Goal: Transaction & Acquisition: Subscribe to service/newsletter

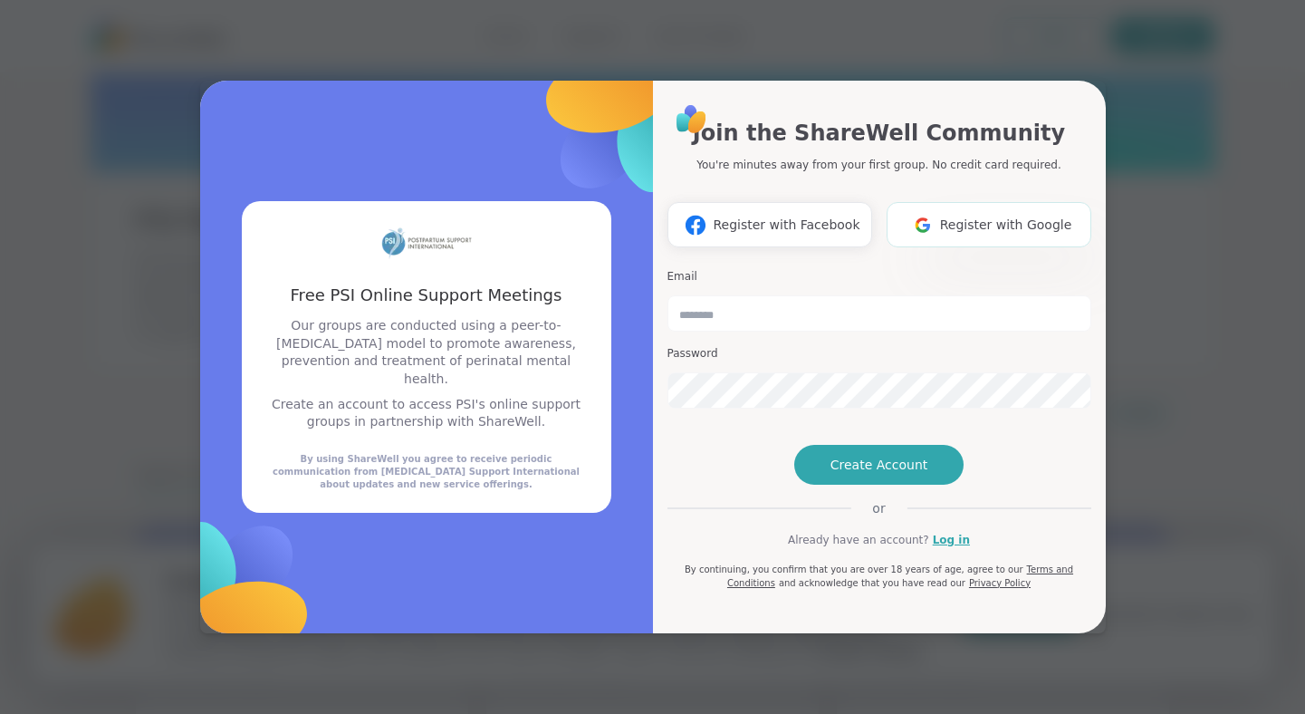
click at [982, 216] on span "Register with Google" at bounding box center [1006, 225] width 132 height 19
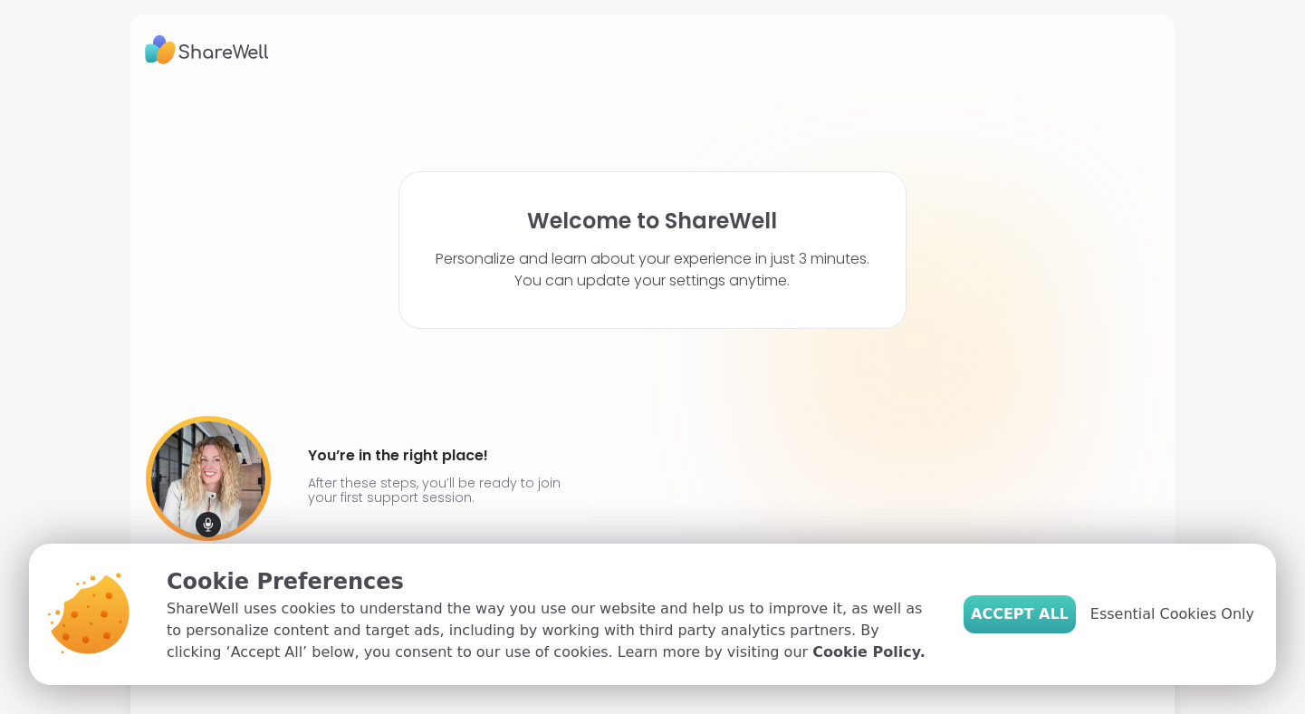
click at [1040, 618] on span "Accept All" at bounding box center [1020, 614] width 98 height 22
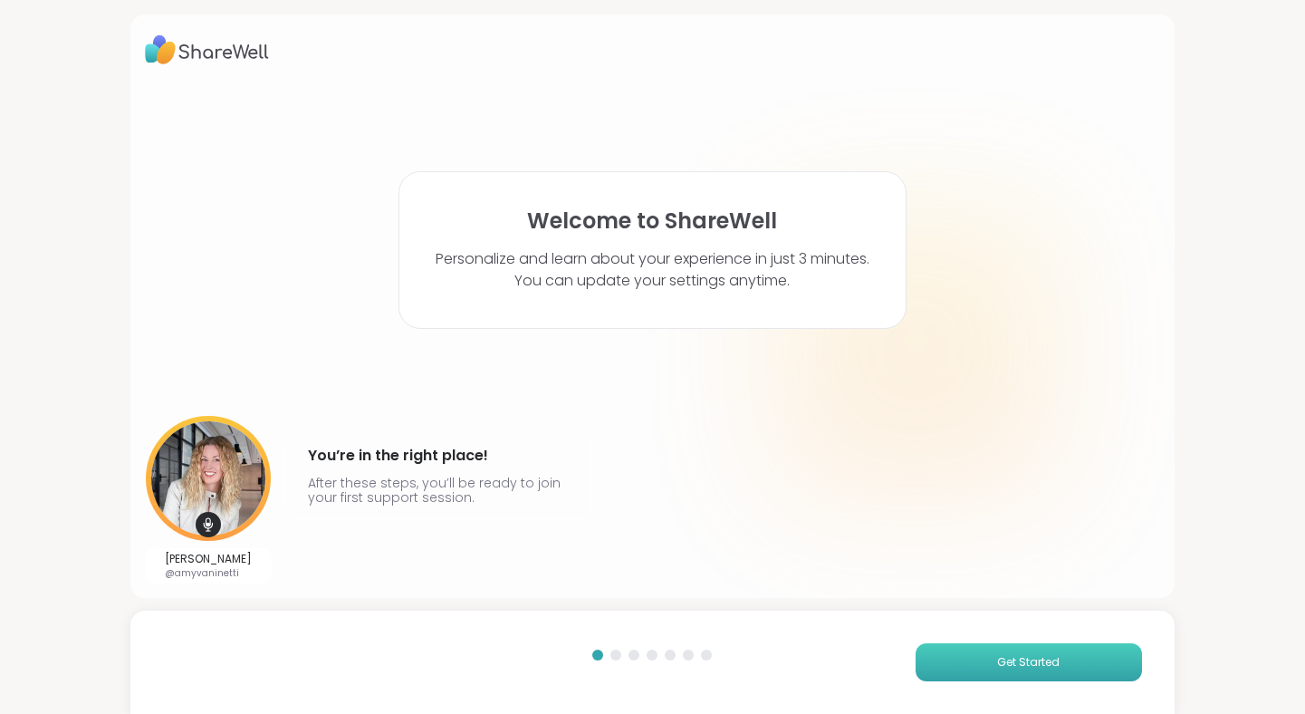
click at [1021, 665] on span "Get Started" at bounding box center [1028, 662] width 62 height 16
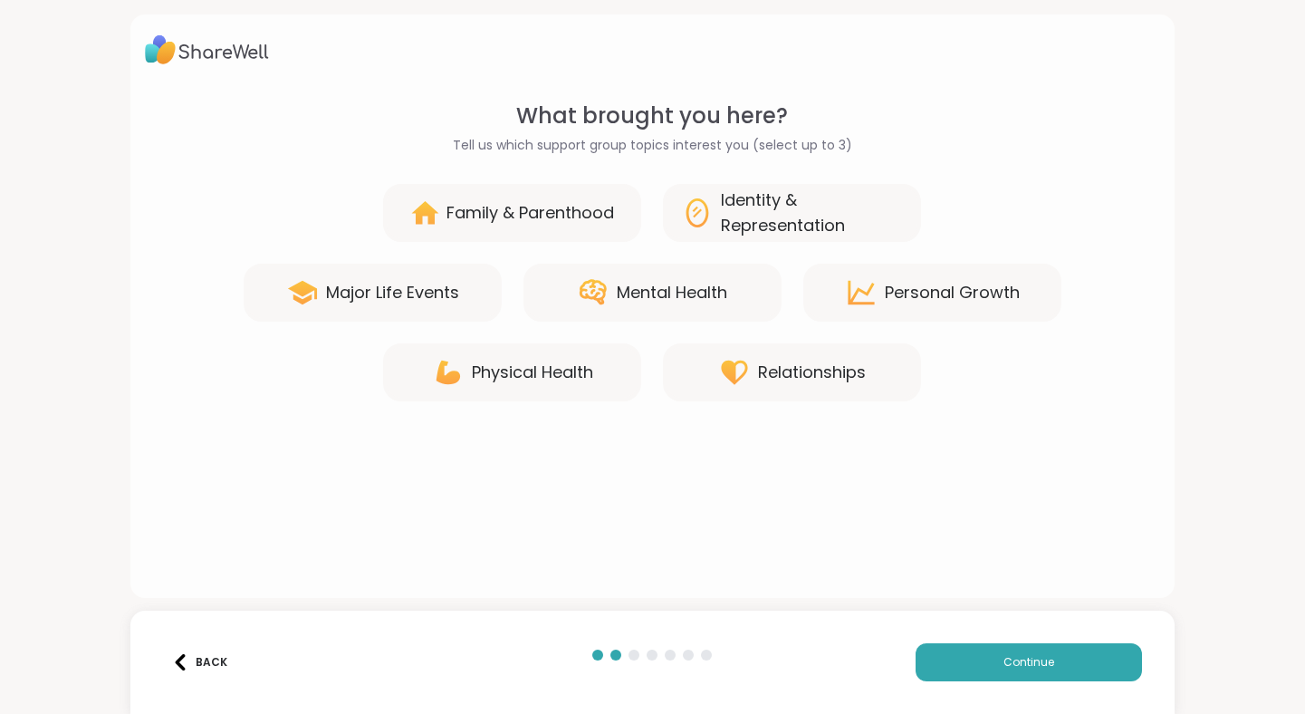
click at [586, 218] on div "Family & Parenthood" at bounding box center [530, 212] width 168 height 25
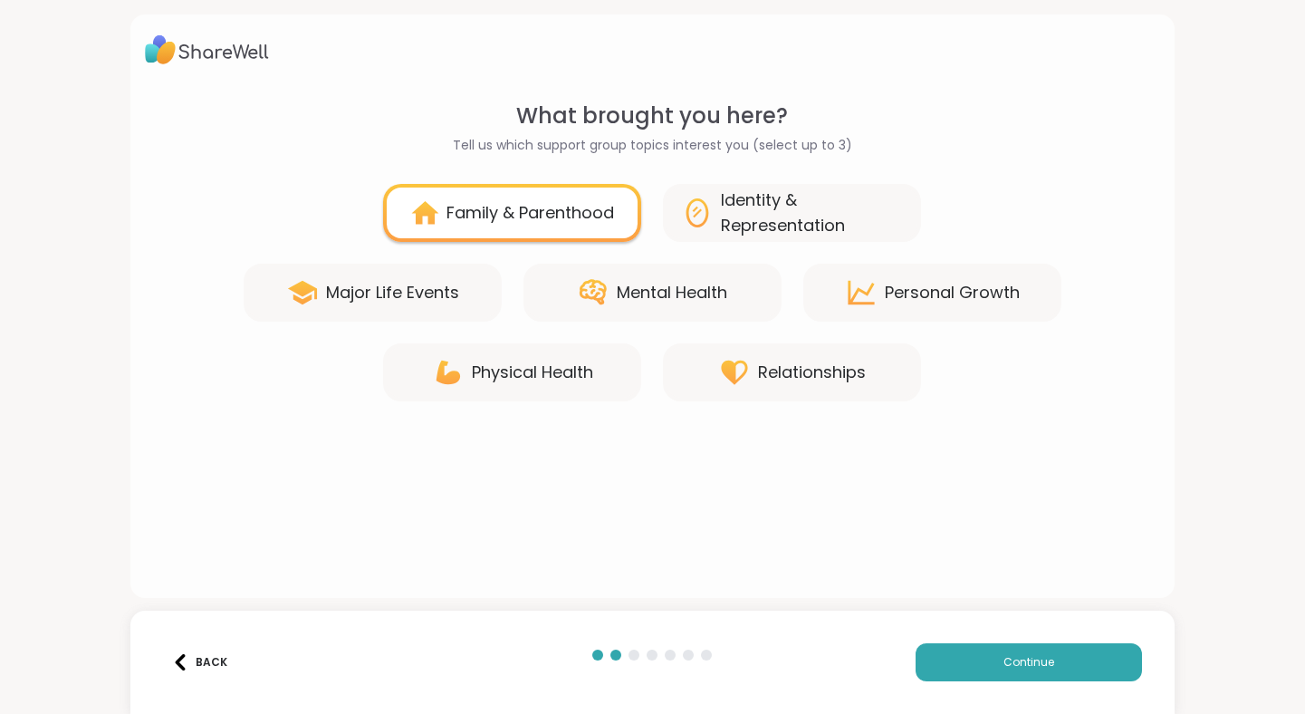
click at [657, 290] on div "Mental Health" at bounding box center [672, 292] width 110 height 25
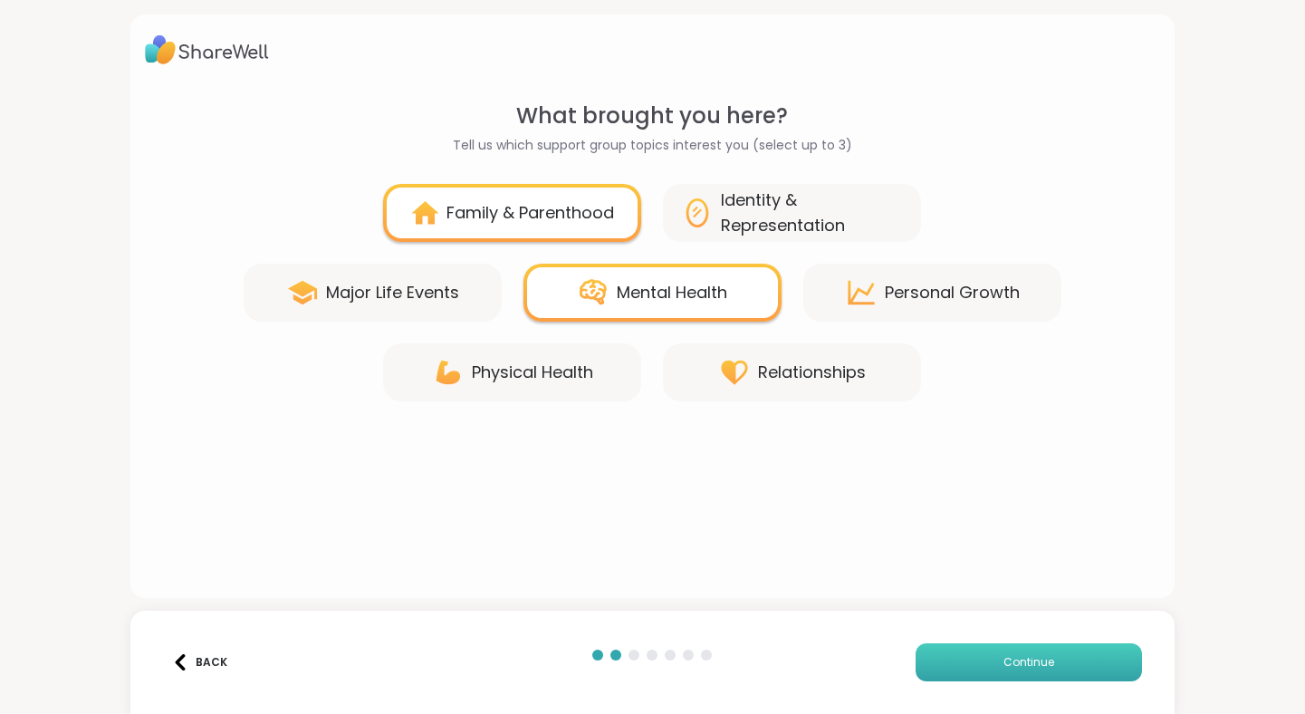
click at [991, 652] on button "Continue" at bounding box center [1028, 662] width 226 height 38
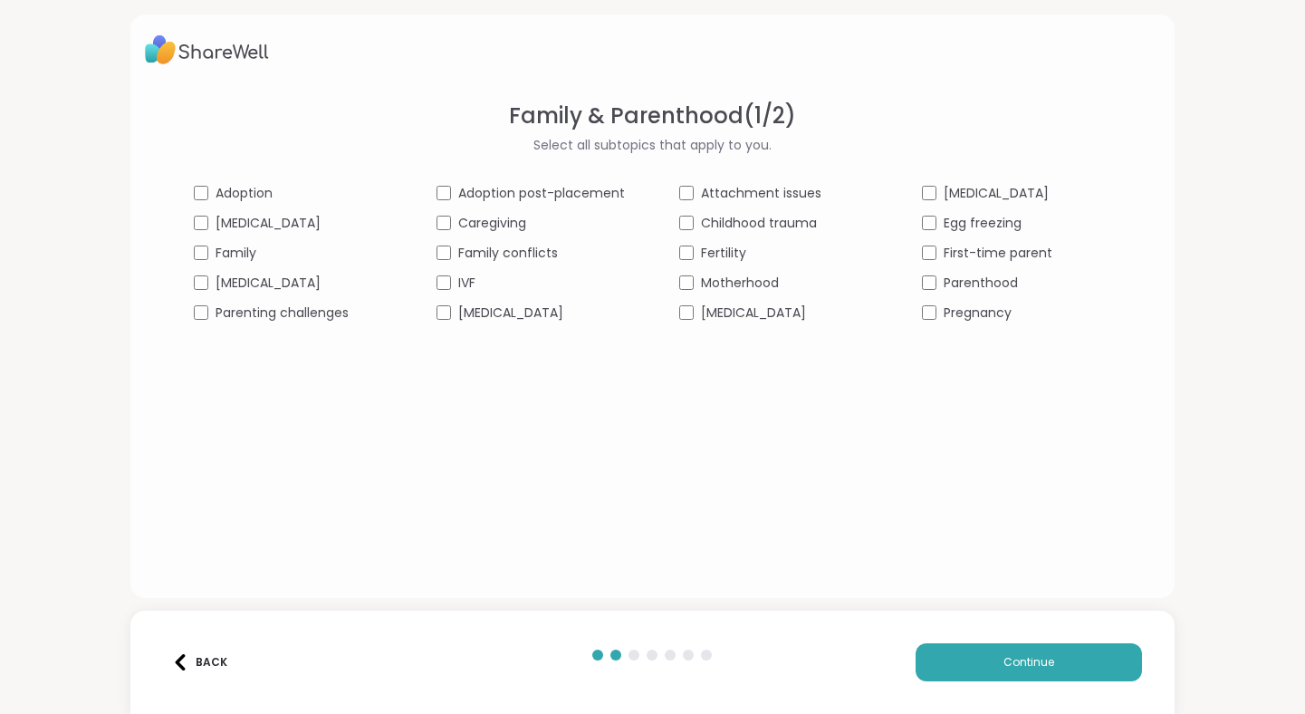
click at [249, 253] on span "Family" at bounding box center [236, 253] width 41 height 19
click at [755, 283] on span "Motherhood" at bounding box center [740, 282] width 78 height 19
click at [1018, 258] on span "First-time parent" at bounding box center [998, 253] width 109 height 19
click at [1003, 285] on span "Parenthood" at bounding box center [981, 282] width 74 height 19
click at [998, 311] on span "Pregnancy" at bounding box center [978, 312] width 68 height 19
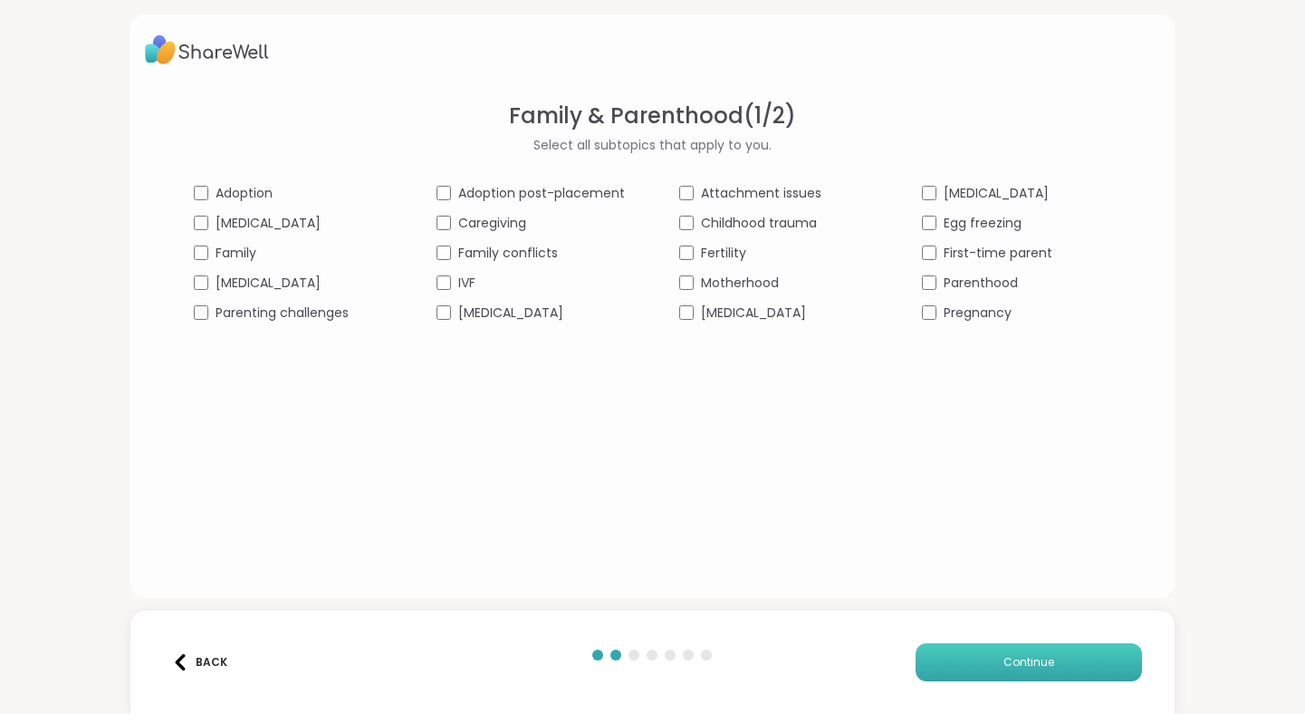
click at [996, 673] on button "Continue" at bounding box center [1028, 662] width 226 height 38
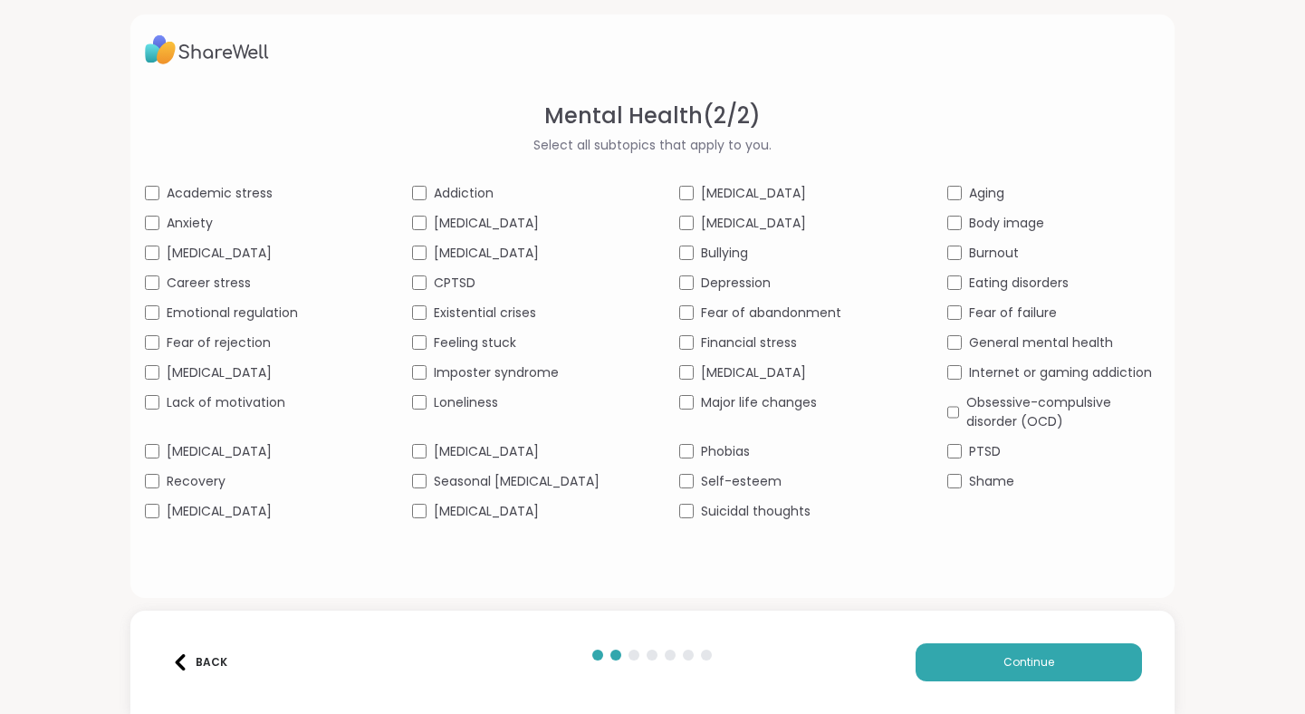
click at [514, 521] on span "Stress management" at bounding box center [486, 511] width 105 height 19
click at [1046, 659] on span "Continue" at bounding box center [1028, 662] width 51 height 16
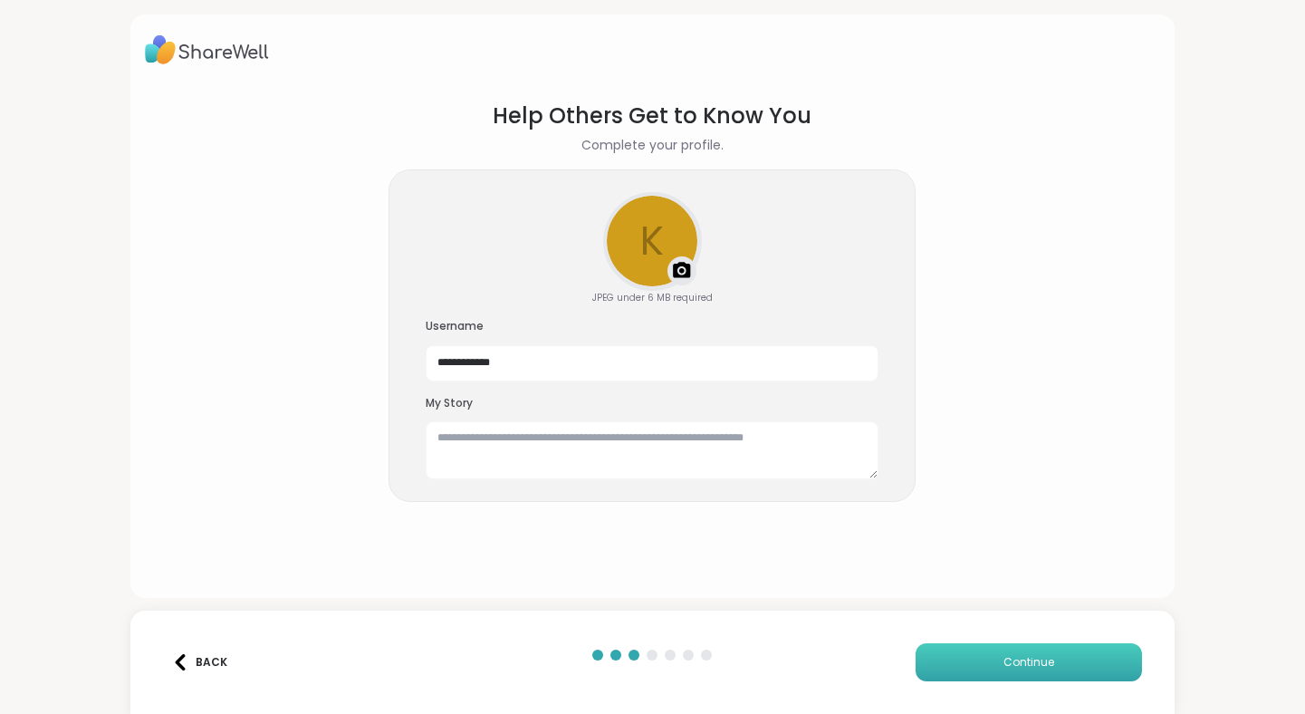
click at [1001, 646] on button "Continue" at bounding box center [1028, 662] width 226 height 38
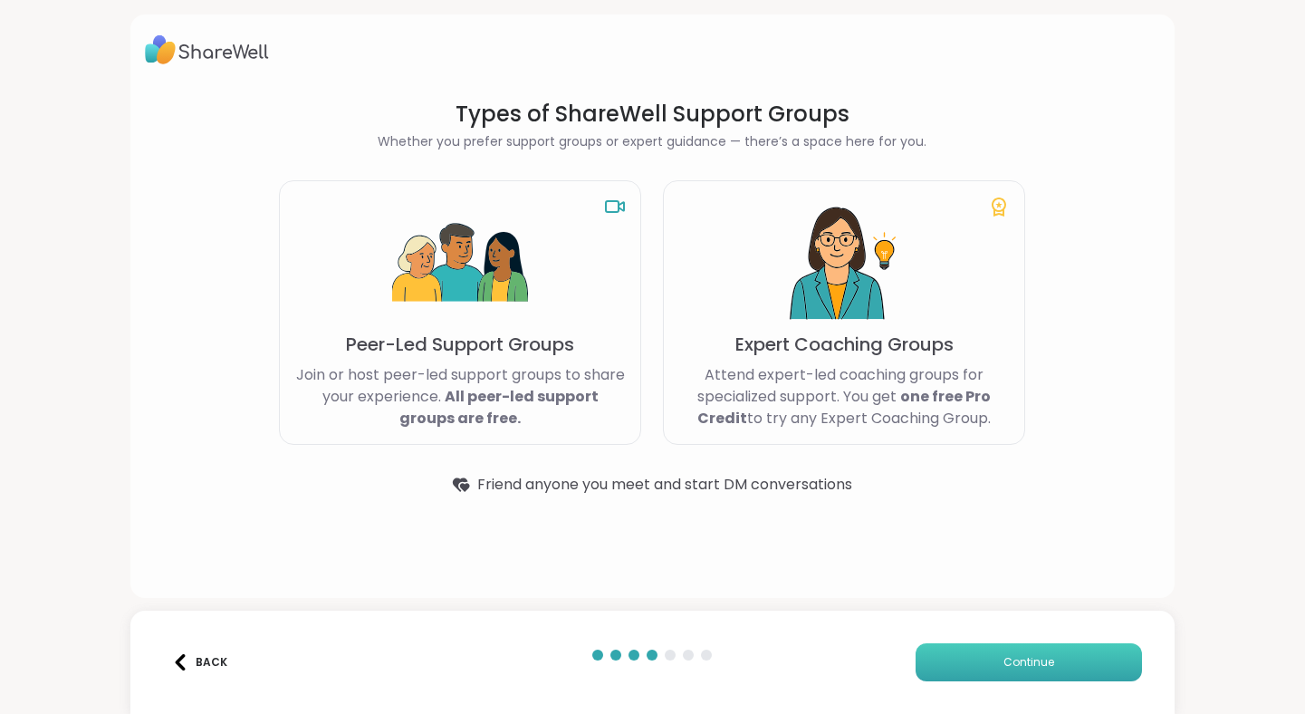
click at [1049, 660] on span "Continue" at bounding box center [1028, 662] width 51 height 16
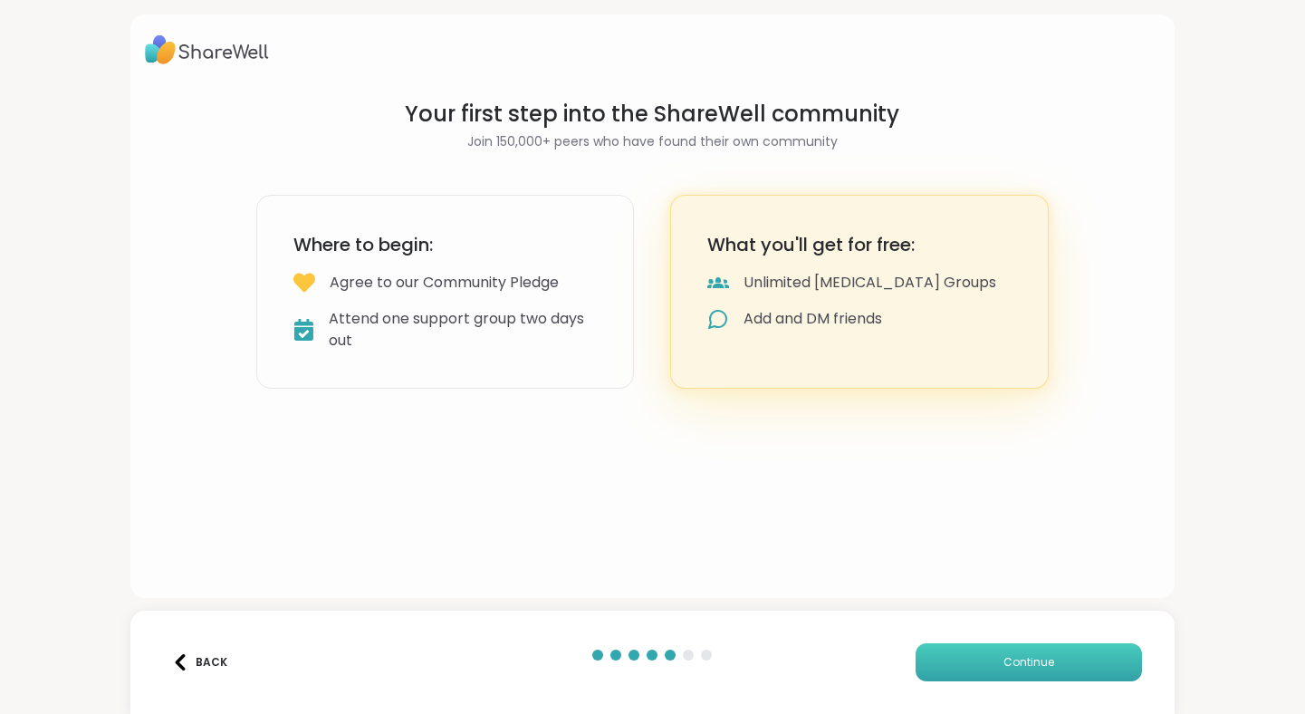
click at [1049, 663] on span "Continue" at bounding box center [1028, 662] width 51 height 16
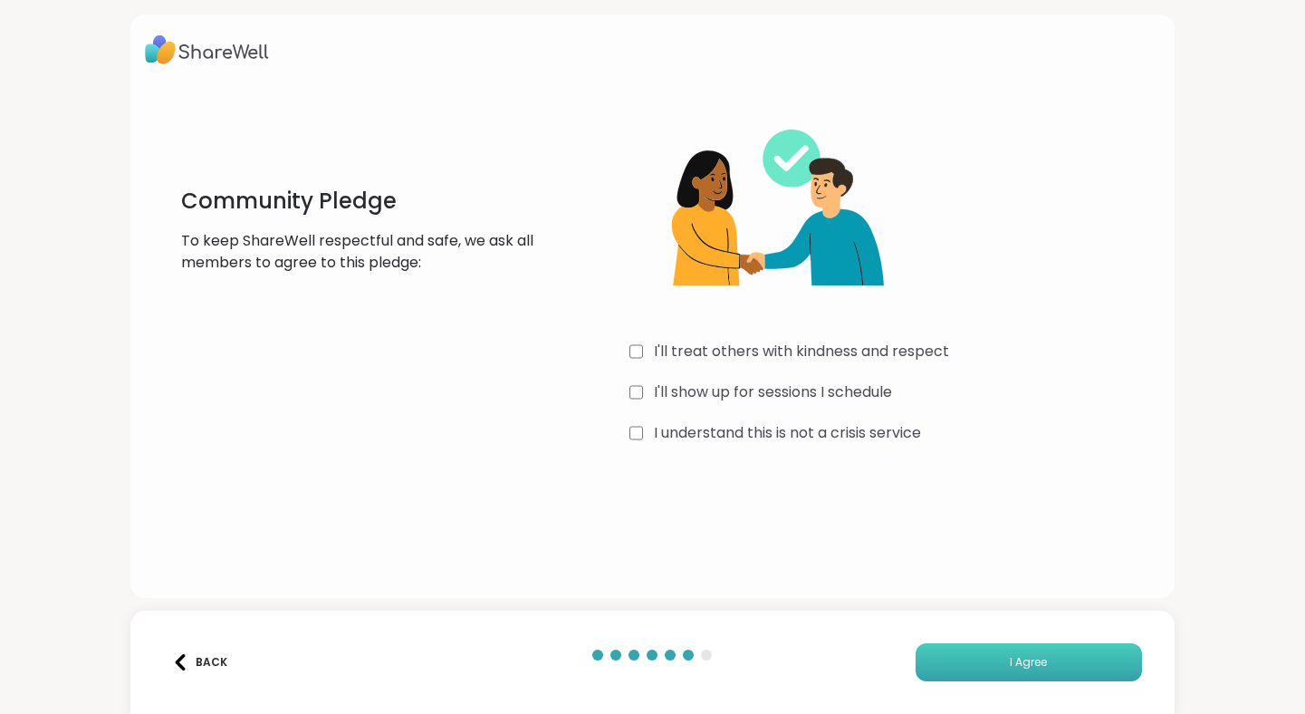
click at [1018, 659] on span "I Agree" at bounding box center [1028, 662] width 37 height 16
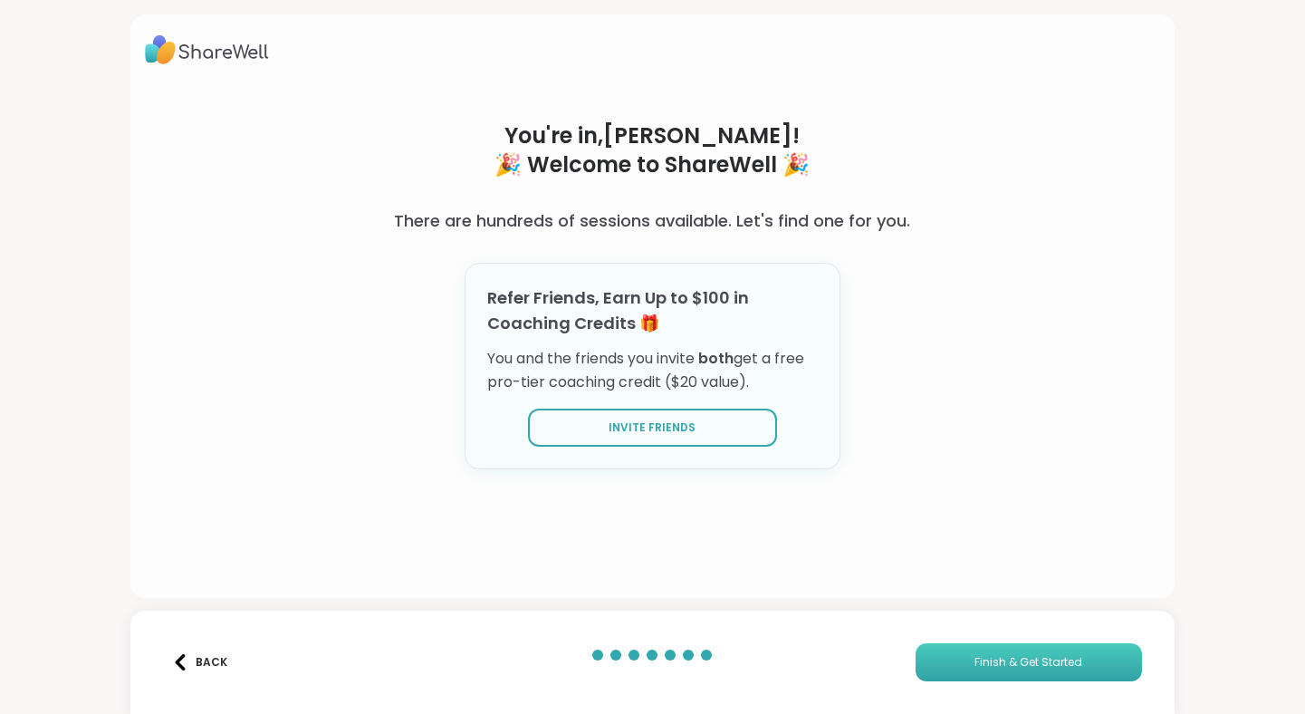
click at [1013, 657] on span "Finish & Get Started" at bounding box center [1028, 662] width 108 height 16
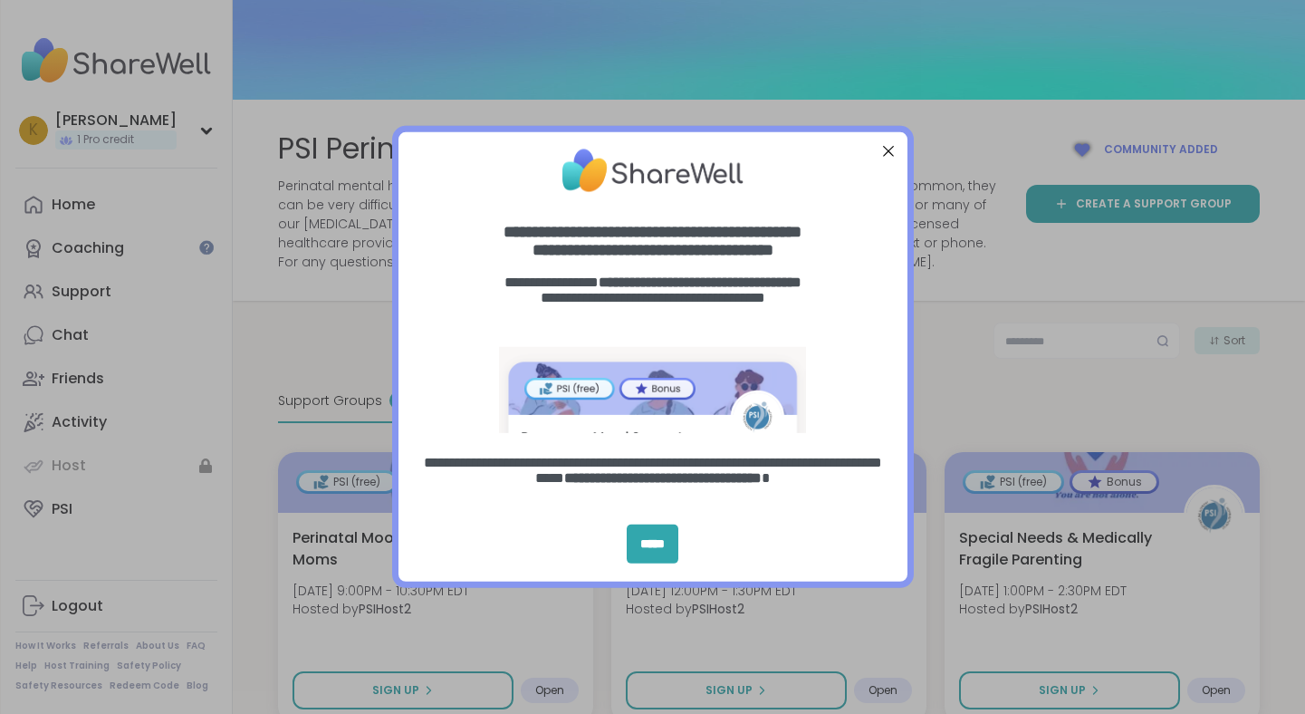
click at [887, 148] on div at bounding box center [888, 151] width 24 height 24
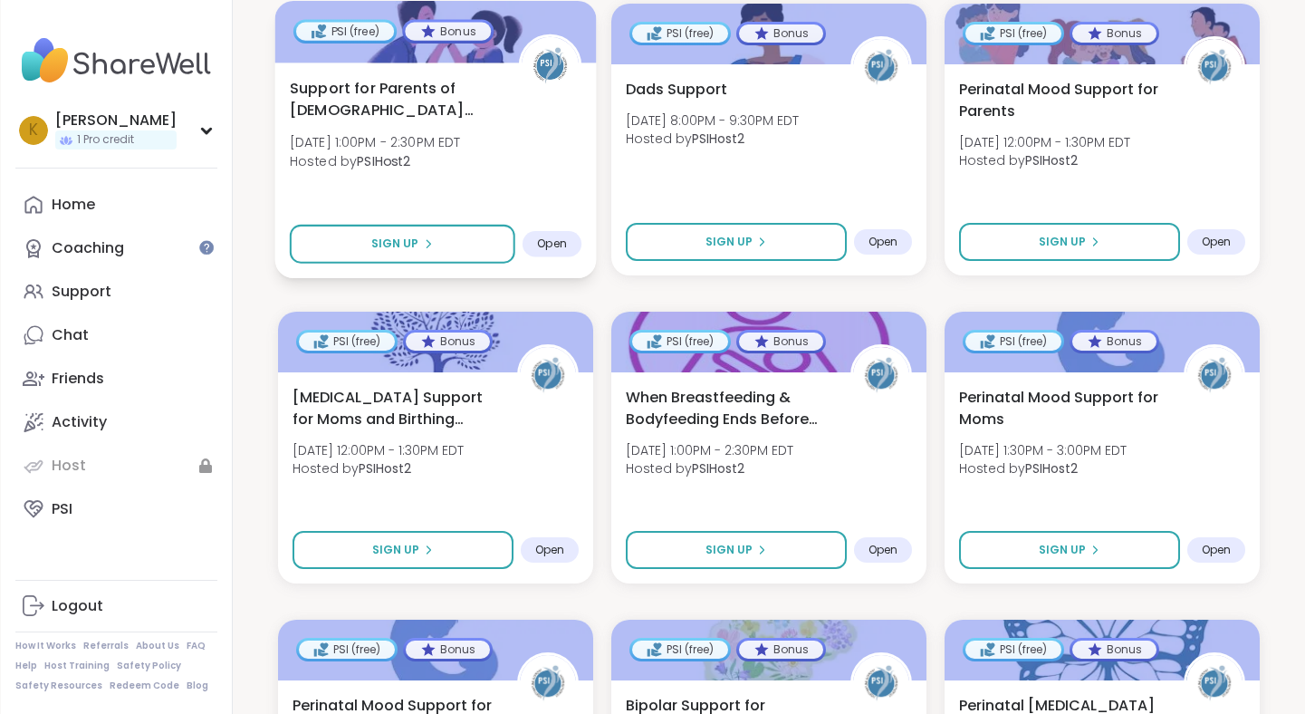
scroll to position [760, 0]
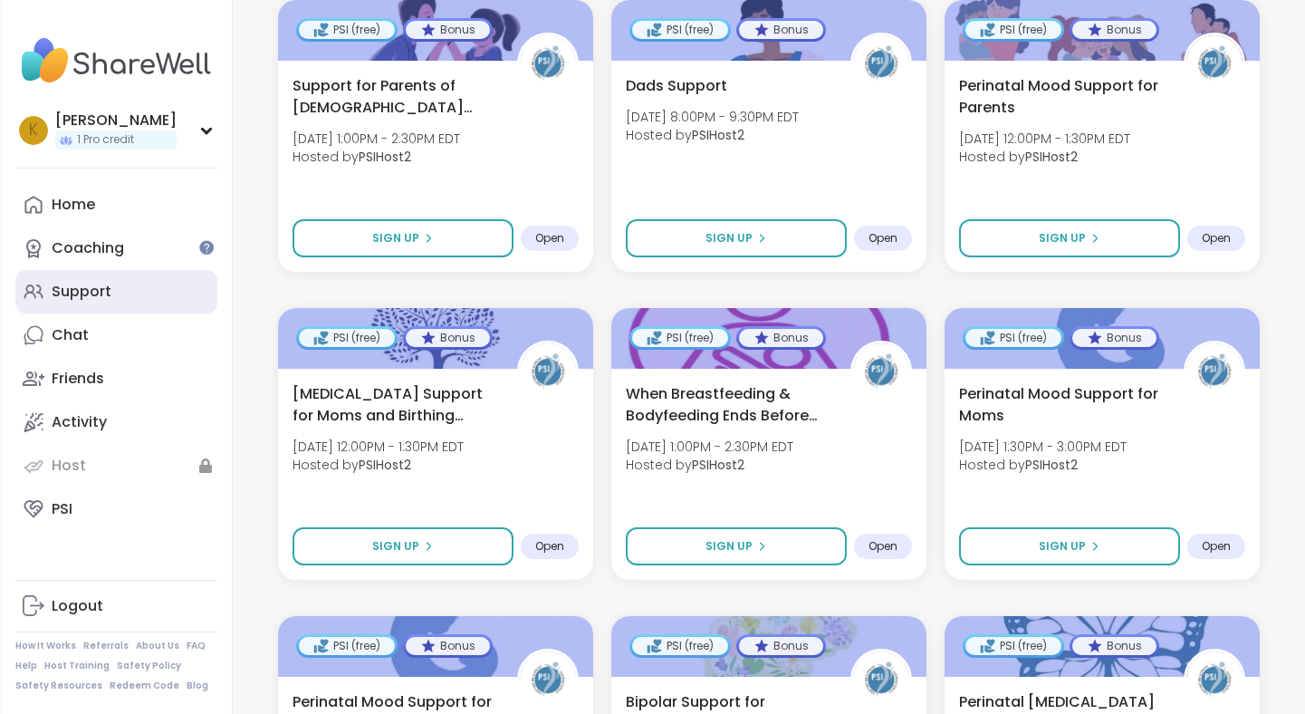
click at [117, 298] on link "Support" at bounding box center [116, 291] width 202 height 43
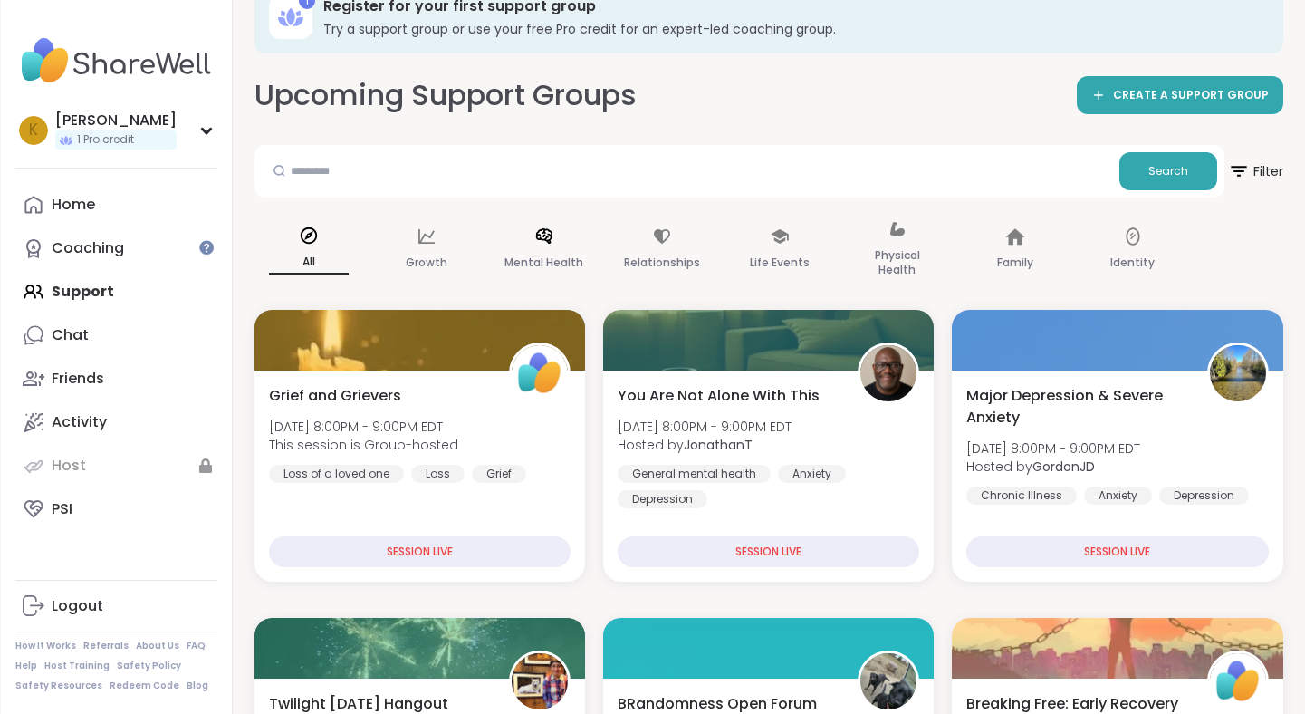
scroll to position [46, 0]
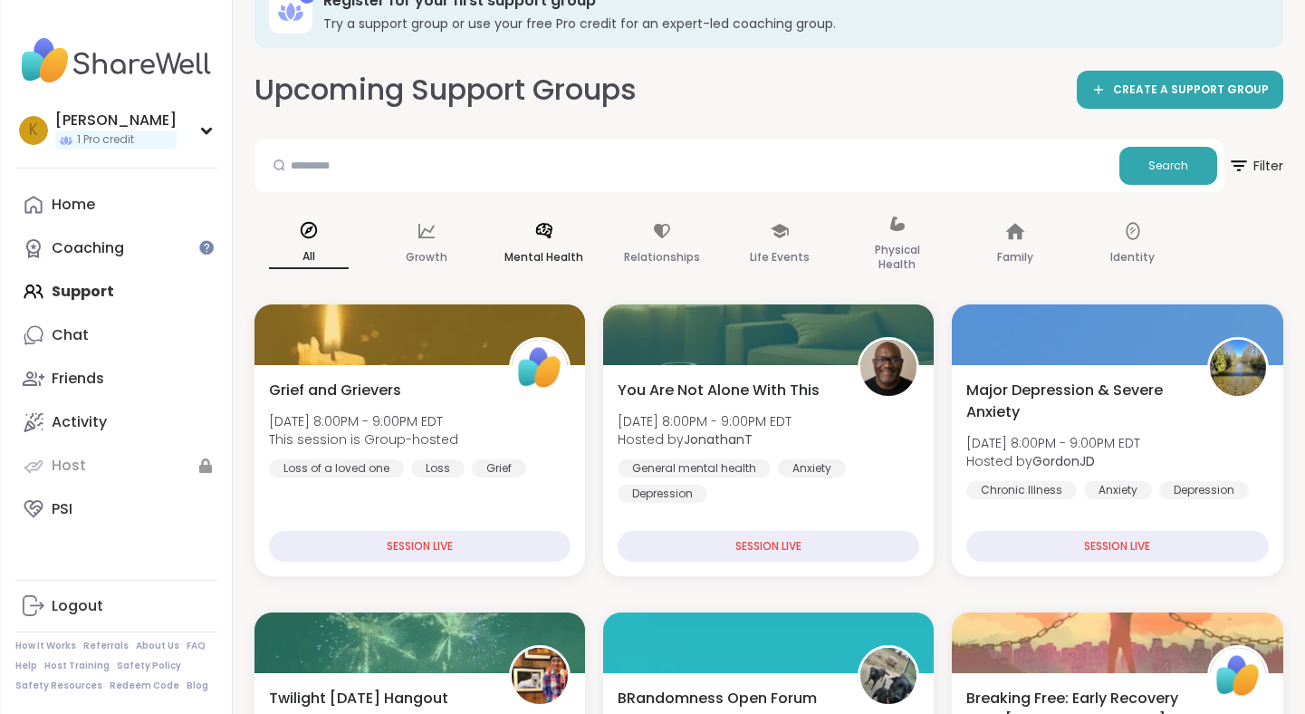
click at [547, 221] on icon at bounding box center [544, 231] width 20 height 20
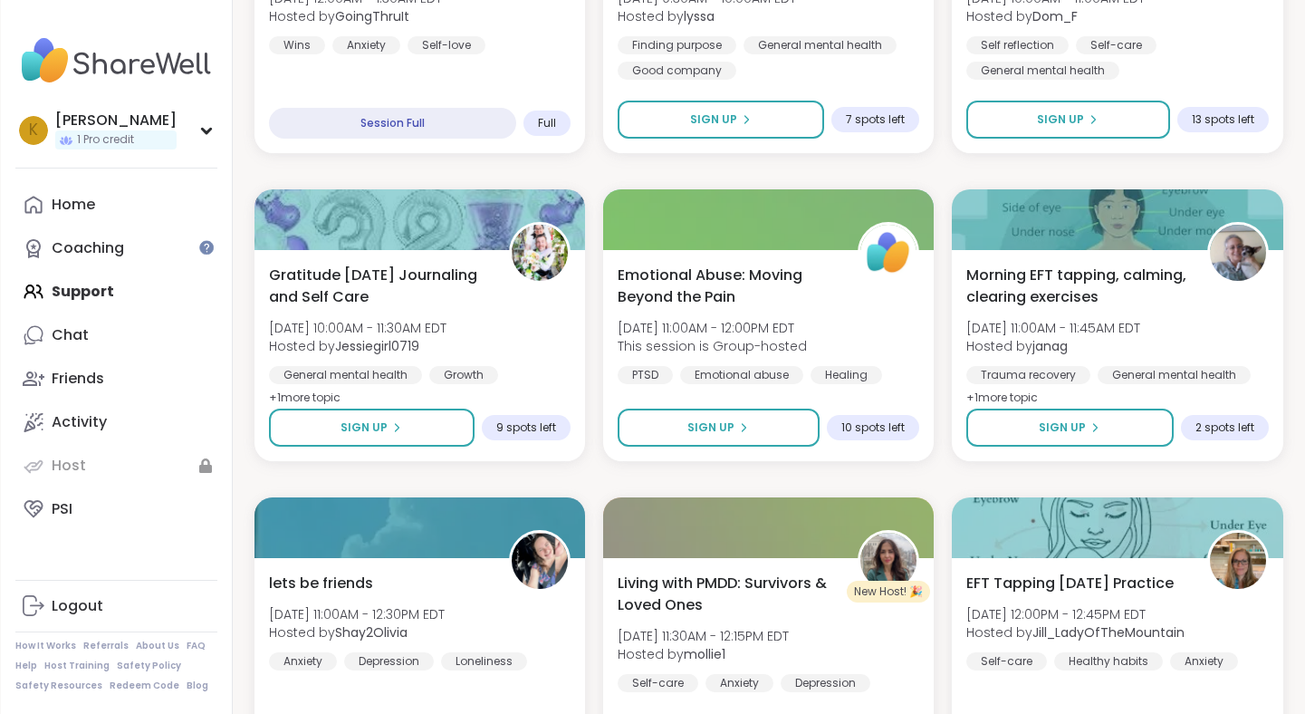
scroll to position [818, 0]
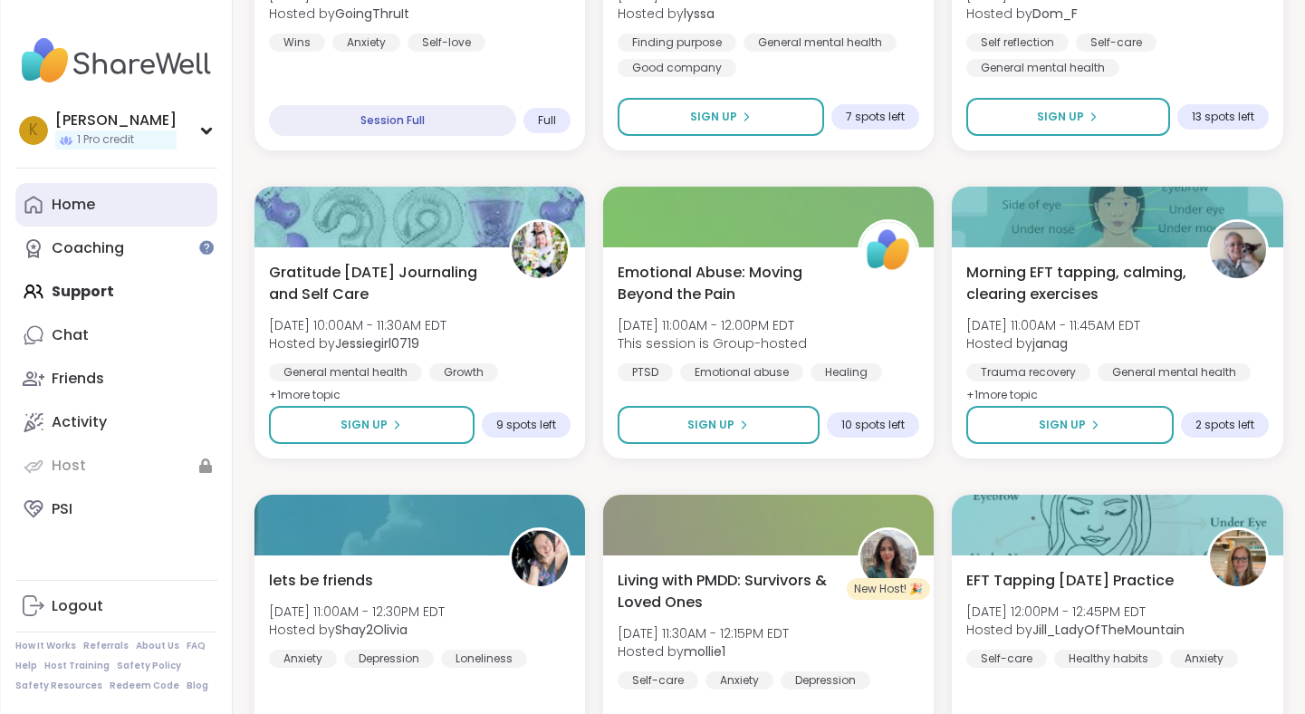
click at [160, 196] on link "Home" at bounding box center [116, 204] width 202 height 43
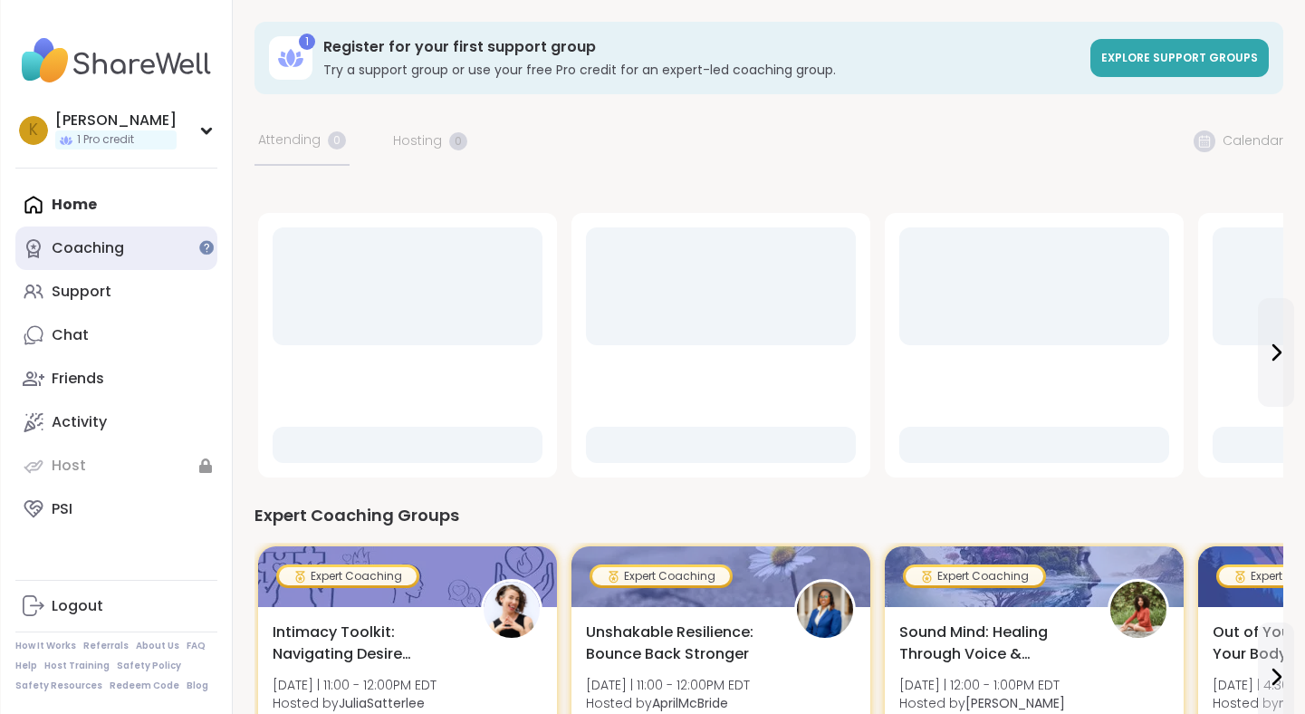
click at [149, 248] on link "Coaching" at bounding box center [116, 247] width 202 height 43
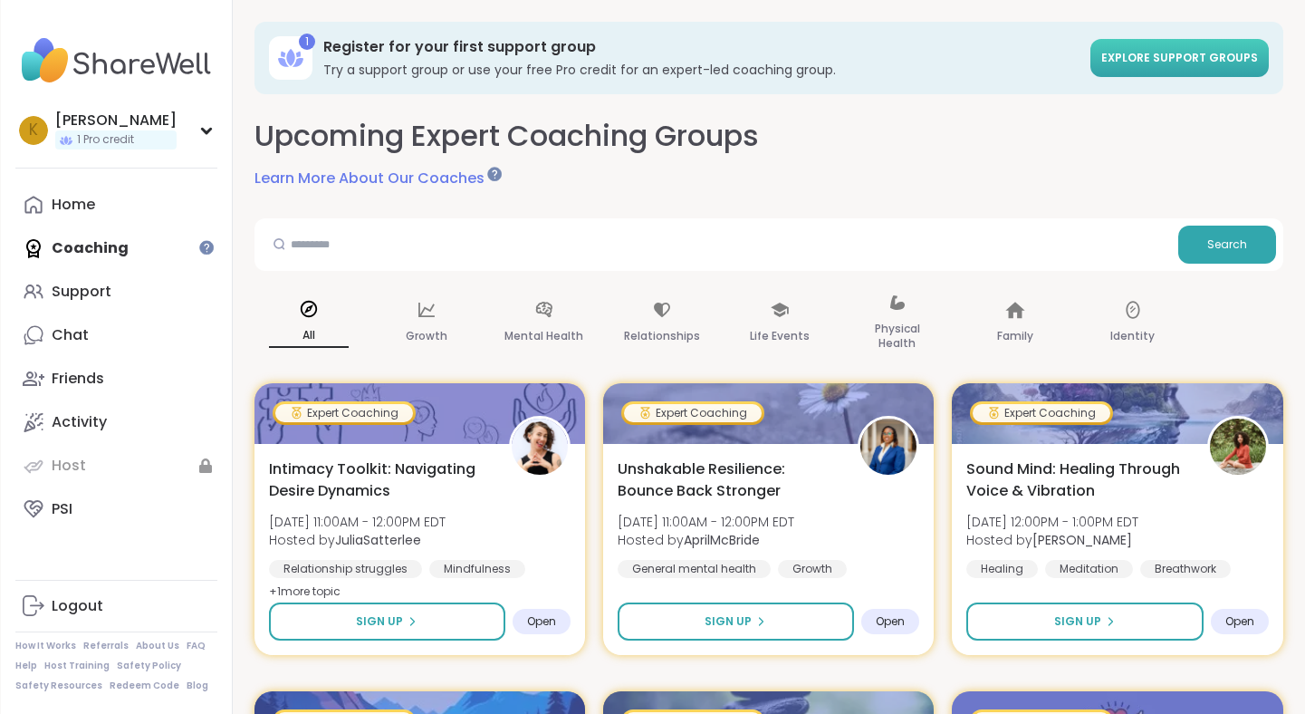
click at [1107, 54] on link "Explore support groups" at bounding box center [1179, 58] width 178 height 38
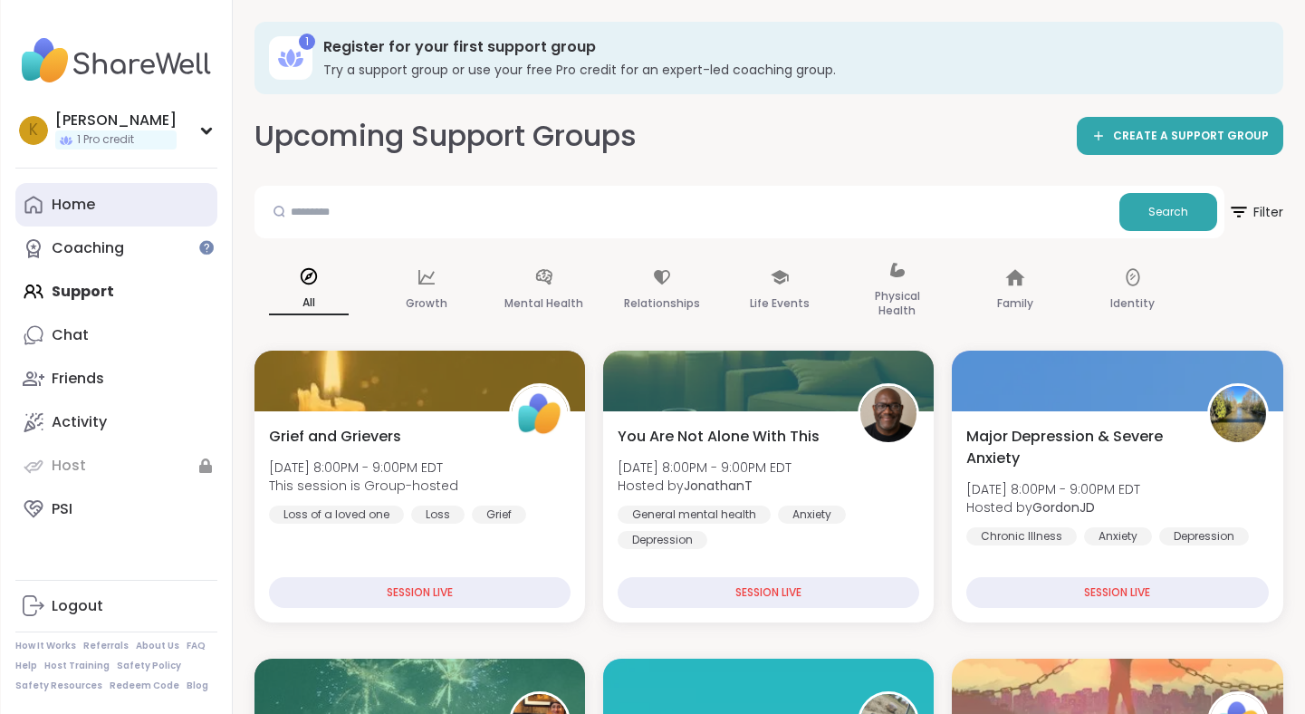
click at [88, 198] on div "Home" at bounding box center [73, 205] width 43 height 20
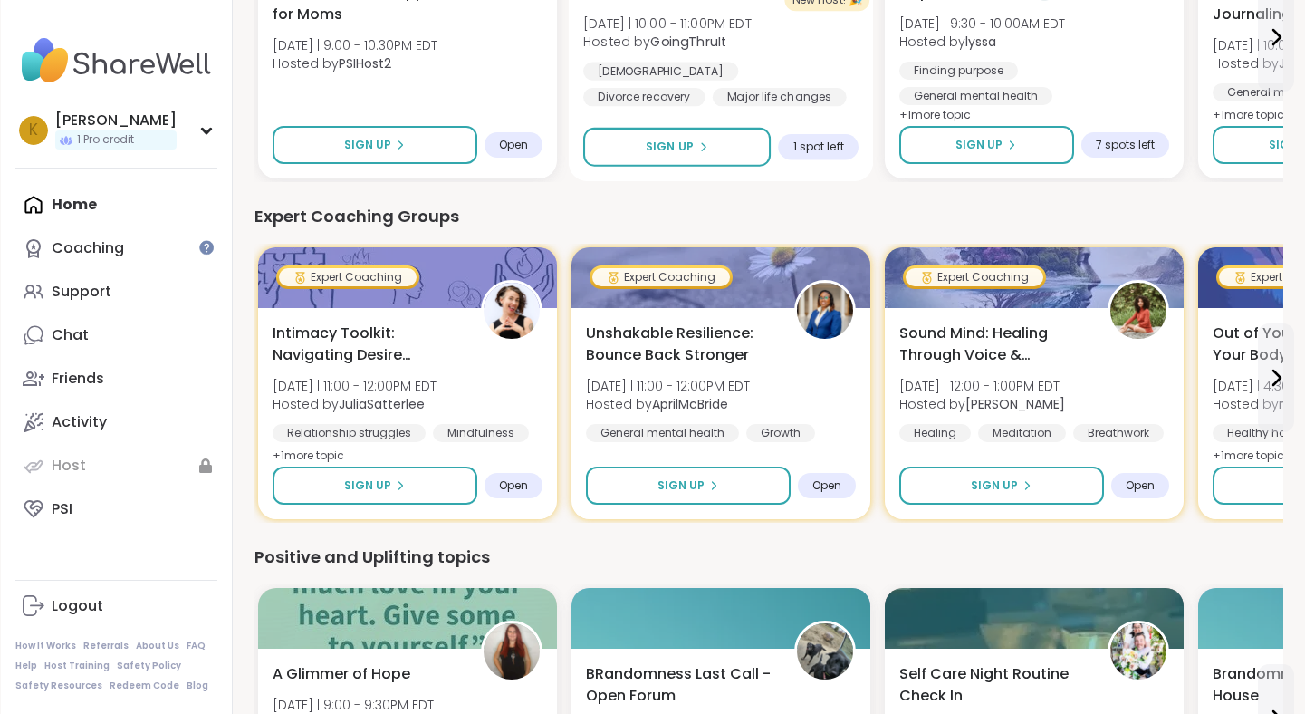
scroll to position [267, 0]
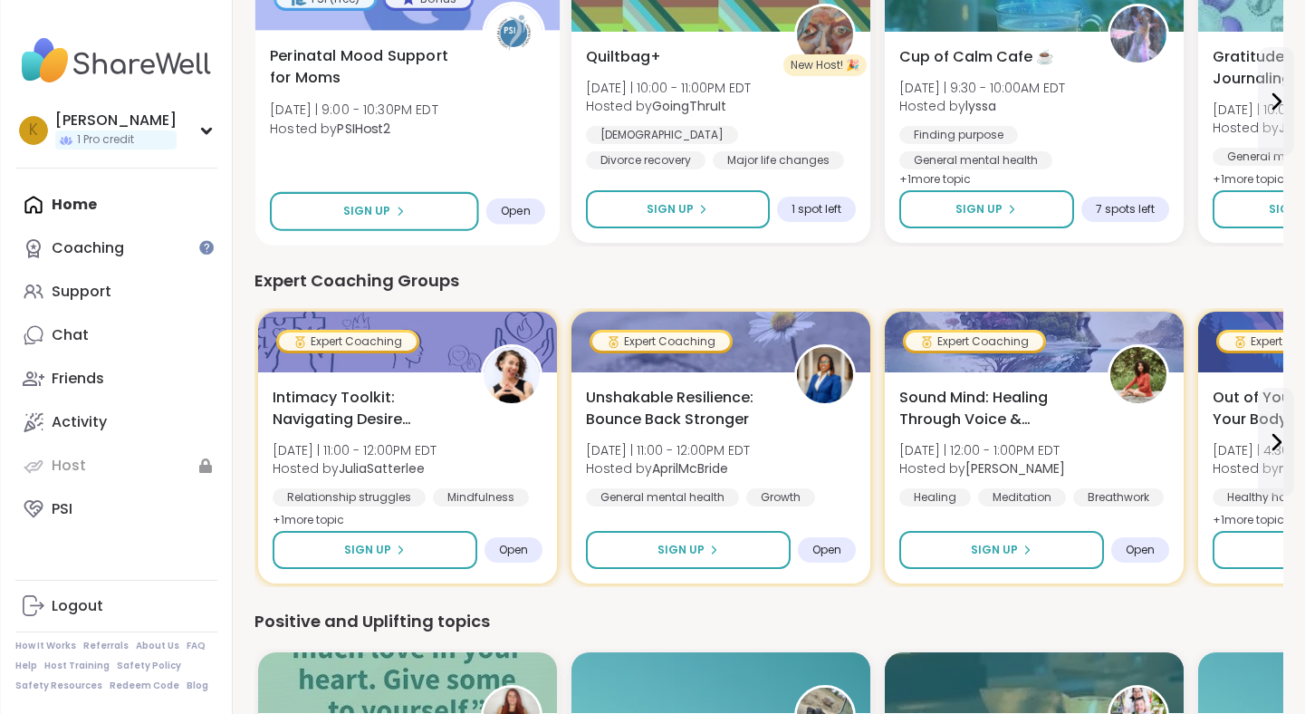
click at [374, 128] on b "PSIHost2" at bounding box center [363, 128] width 53 height 18
click at [202, 132] on icon at bounding box center [206, 130] width 14 height 9
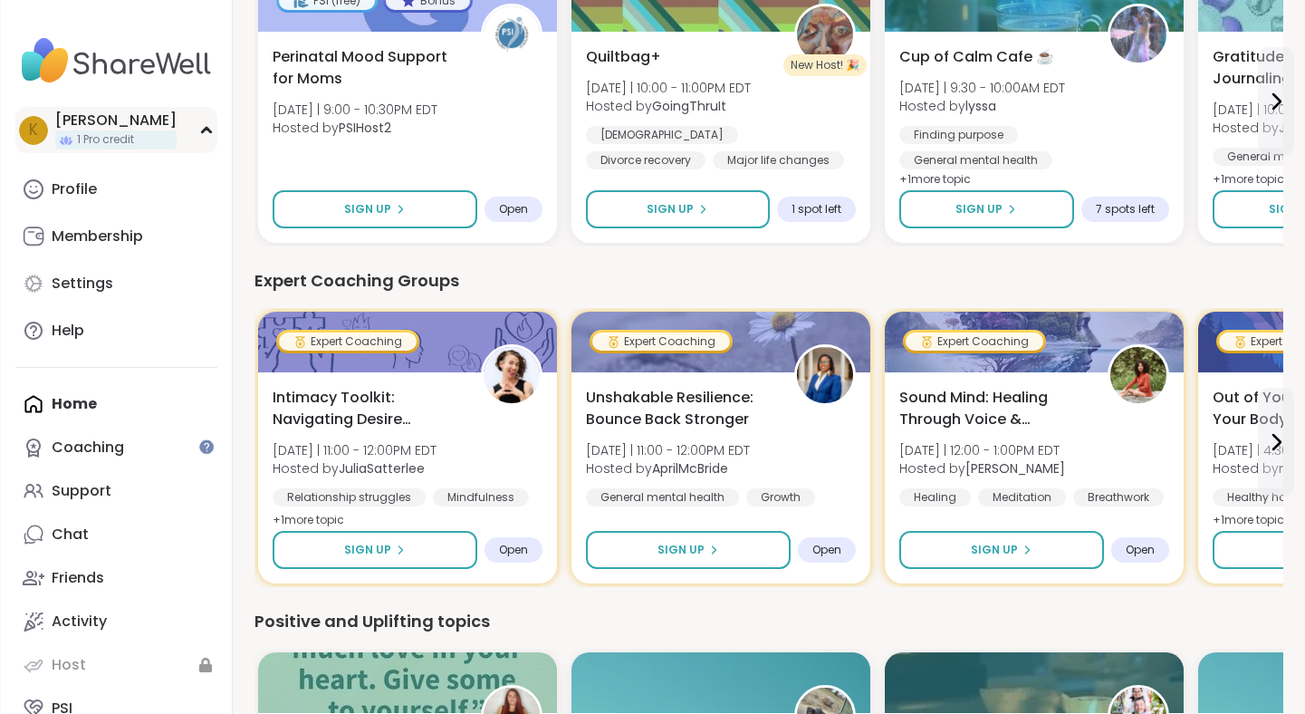
click at [129, 146] on span "1 Pro credit" at bounding box center [105, 139] width 57 height 15
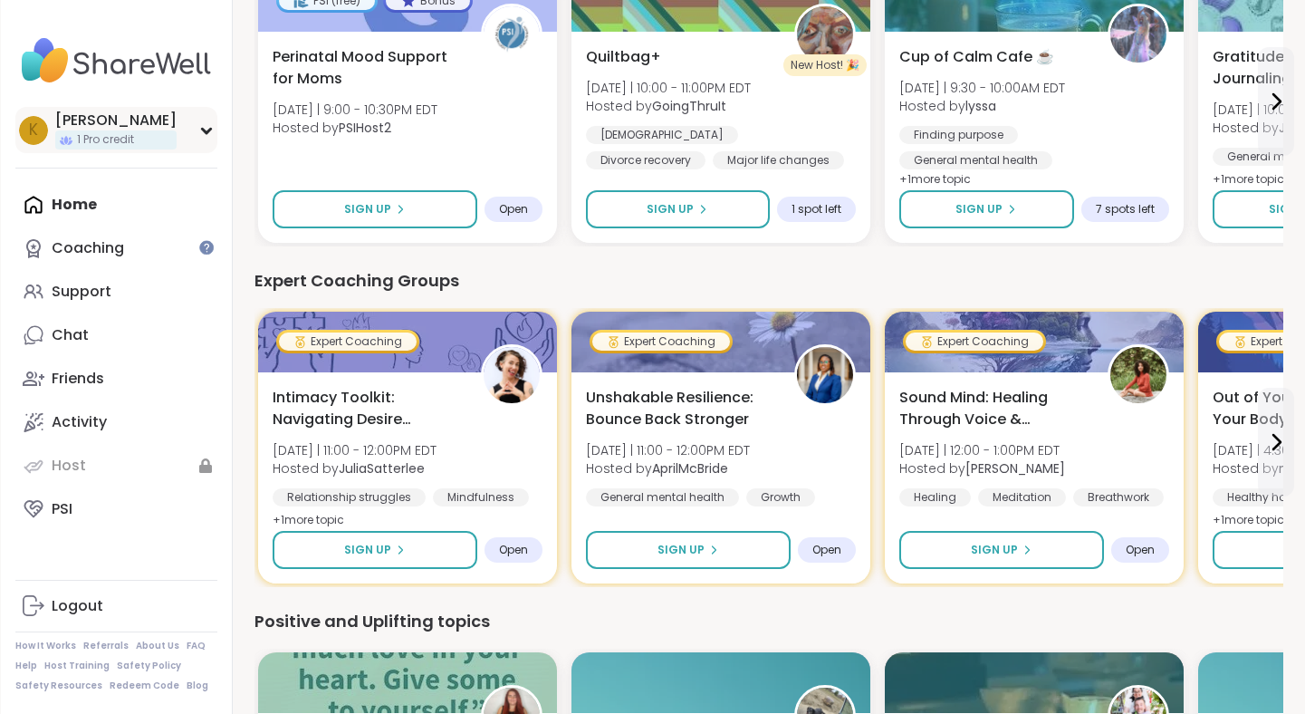
click at [129, 146] on span "1 Pro credit" at bounding box center [105, 139] width 57 height 15
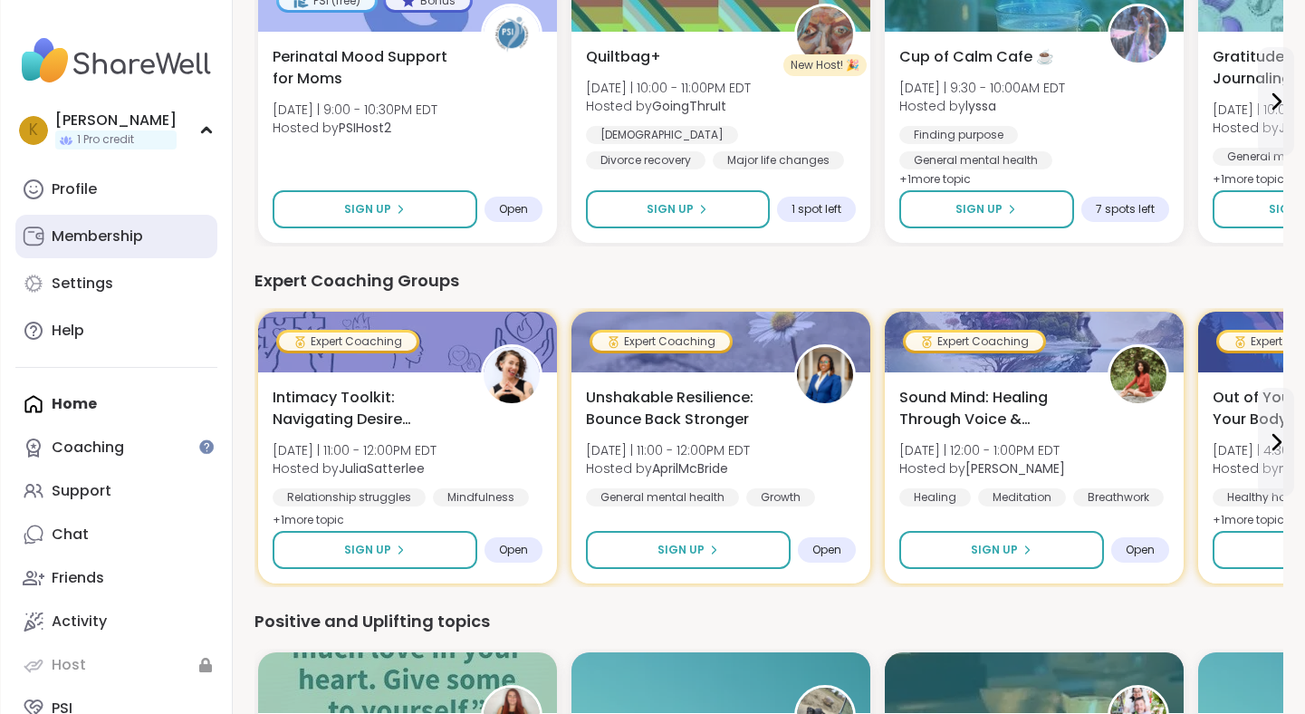
click at [122, 244] on div "Membership" at bounding box center [97, 236] width 91 height 20
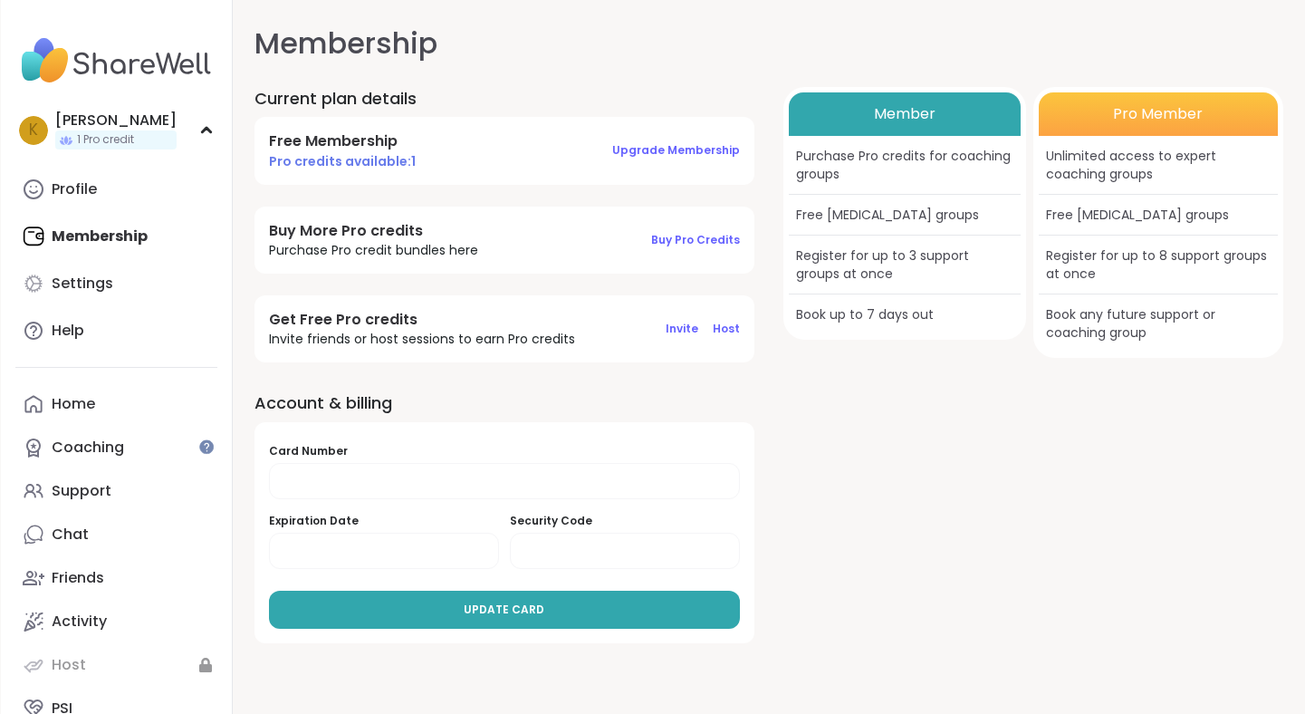
click at [378, 149] on h4 "Free Membership" at bounding box center [342, 141] width 147 height 20
click at [712, 145] on span "Upgrade Membership" at bounding box center [676, 149] width 128 height 15
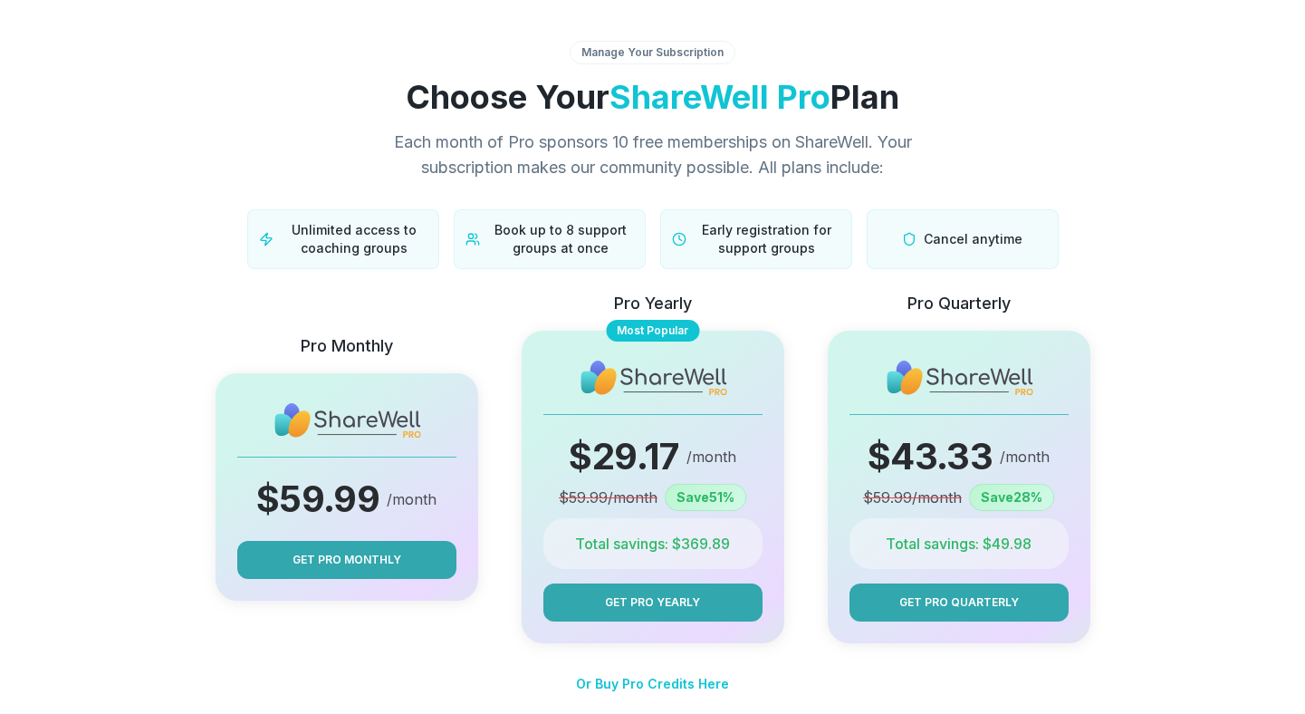
scroll to position [291, 0]
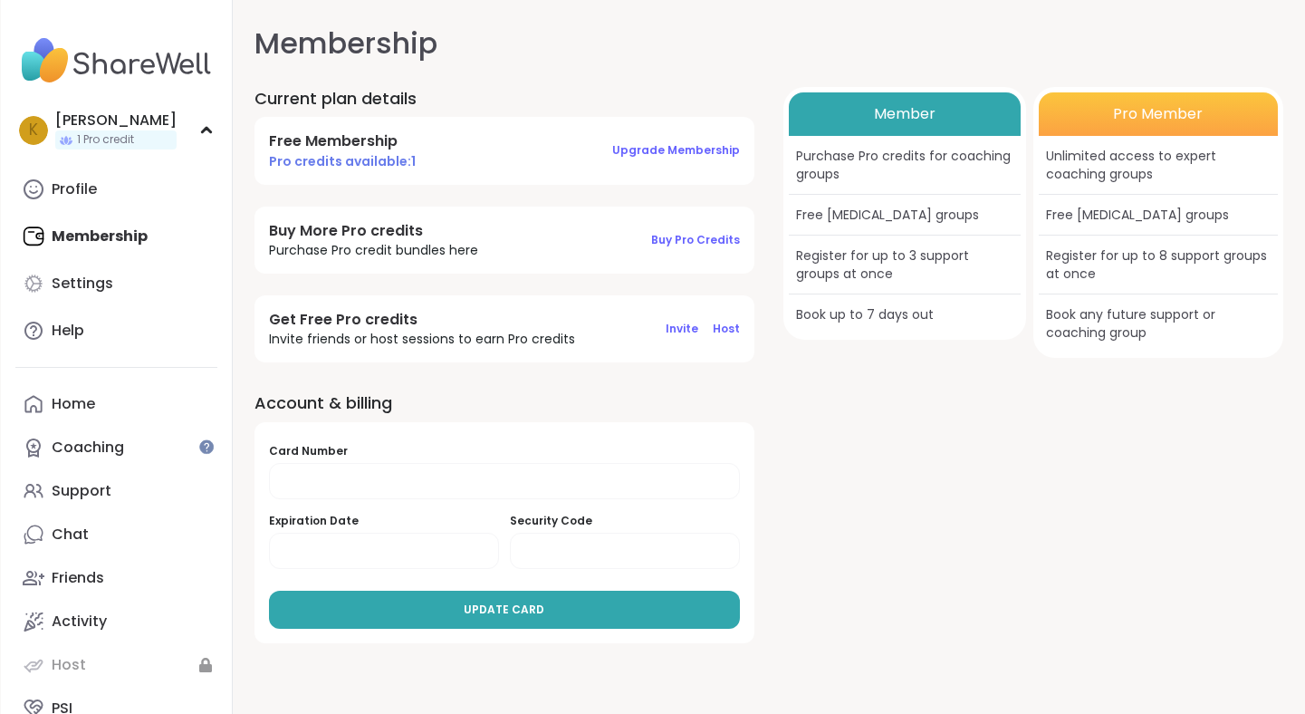
click at [124, 68] on img at bounding box center [116, 60] width 202 height 63
